Goal: Task Accomplishment & Management: Manage account settings

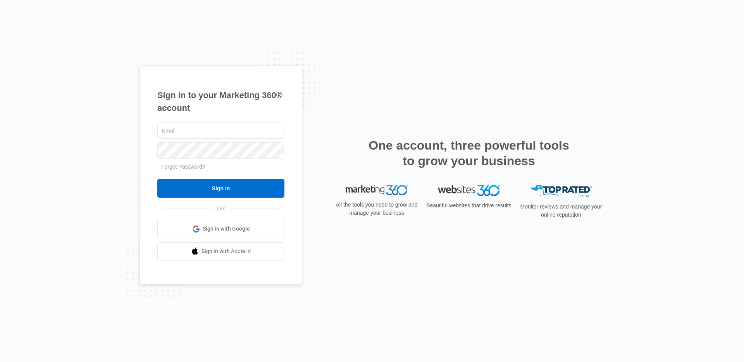
click at [184, 164] on link "Forgot Password?" at bounding box center [183, 166] width 44 height 6
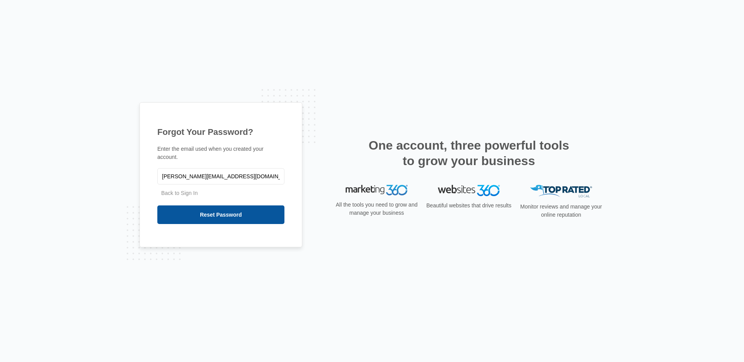
type input "[PERSON_NAME][EMAIL_ADDRESS][DOMAIN_NAME]"
click at [194, 217] on input "Reset Password" at bounding box center [220, 214] width 127 height 19
